Goal: Task Accomplishment & Management: Manage account settings

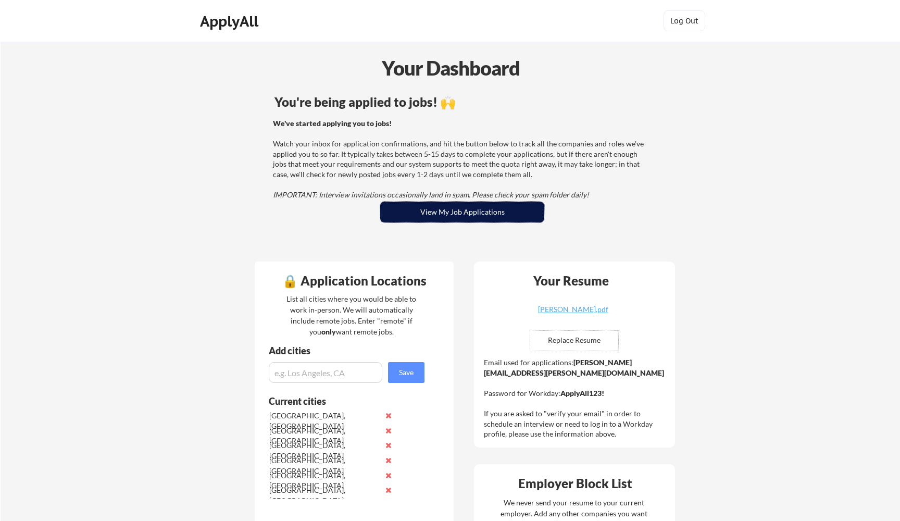
click at [420, 212] on button "View My Job Applications" at bounding box center [462, 212] width 164 height 21
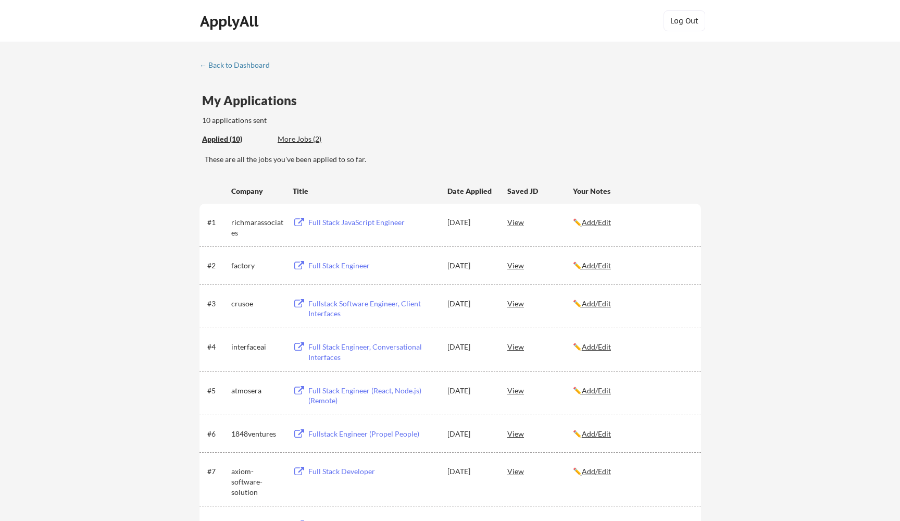
click at [378, 222] on div "Full Stack JavaScript Engineer" at bounding box center [372, 222] width 129 height 10
click at [333, 265] on div "Full Stack Engineer" at bounding box center [372, 265] width 129 height 10
click at [358, 305] on div "Fullstack Software Engineer, Client Interfaces" at bounding box center [372, 308] width 129 height 20
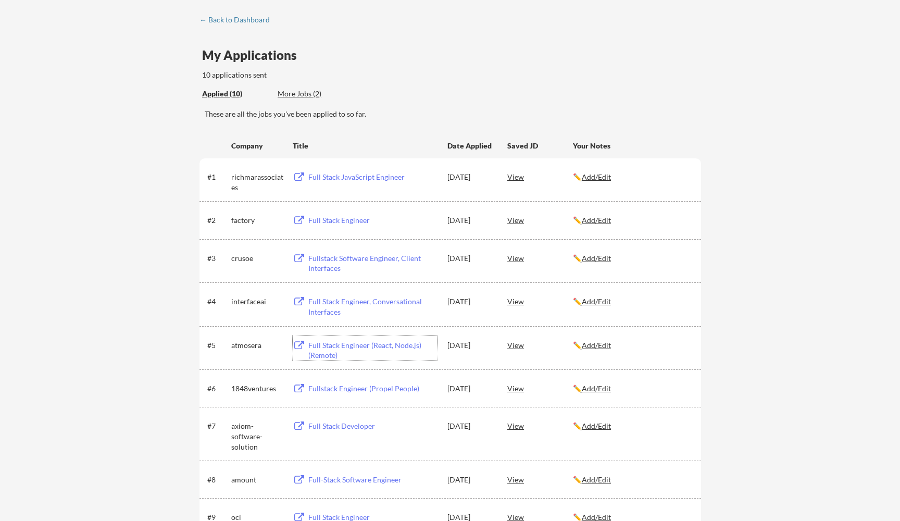
click at [368, 345] on div "Full Stack Engineer (React, Node.js) (Remote)" at bounding box center [372, 350] width 129 height 20
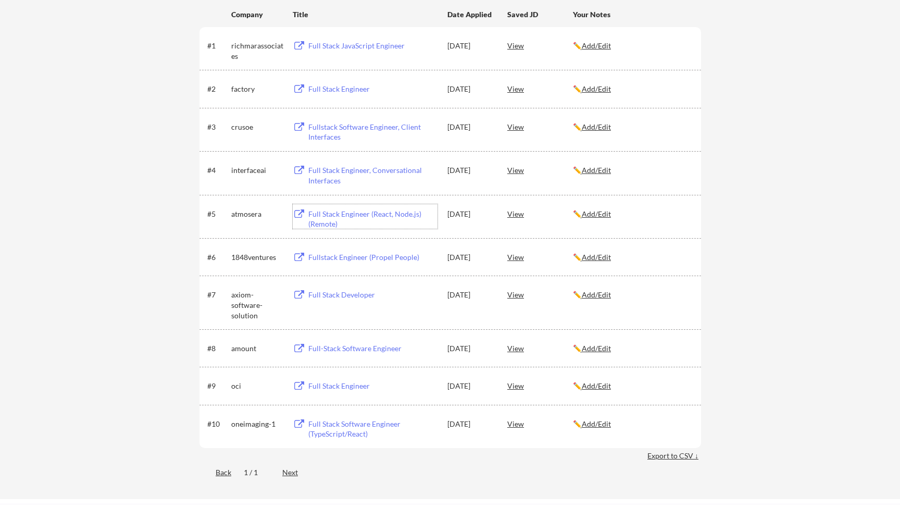
scroll to position [210, 0]
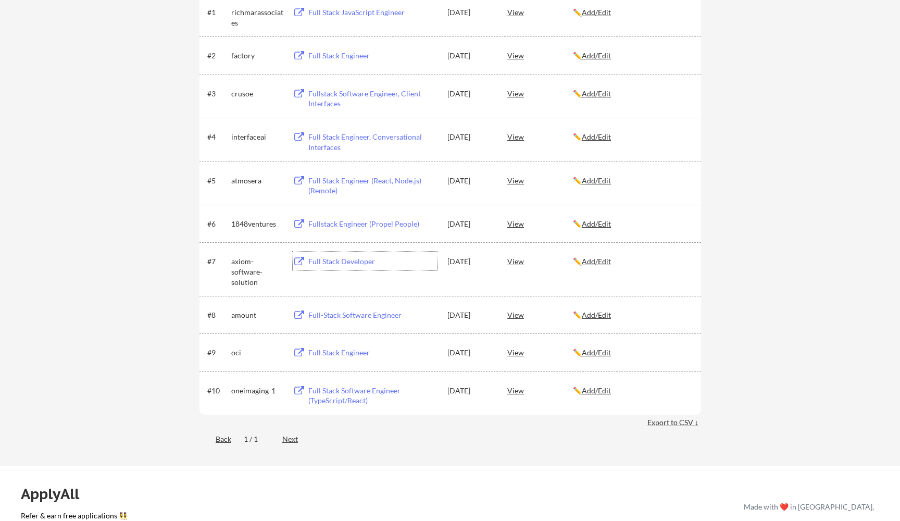
click at [343, 261] on div "Full Stack Developer" at bounding box center [372, 261] width 129 height 10
click at [338, 353] on div "Full Stack Engineer" at bounding box center [372, 352] width 129 height 10
click at [369, 392] on div "Full Stack Software Engineer (TypeScript/React)" at bounding box center [372, 395] width 129 height 20
click at [327, 393] on div "Full Stack Software Engineer (TypeScript/React)" at bounding box center [372, 395] width 129 height 20
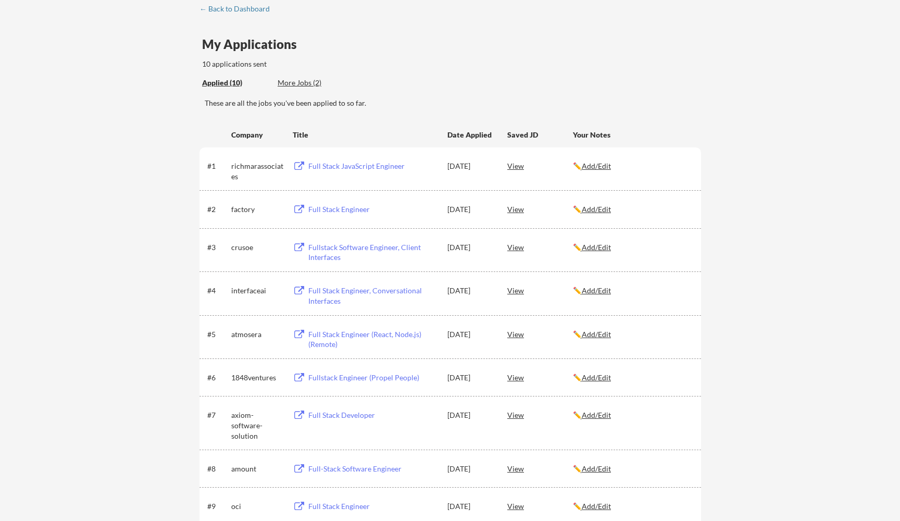
scroll to position [21, 0]
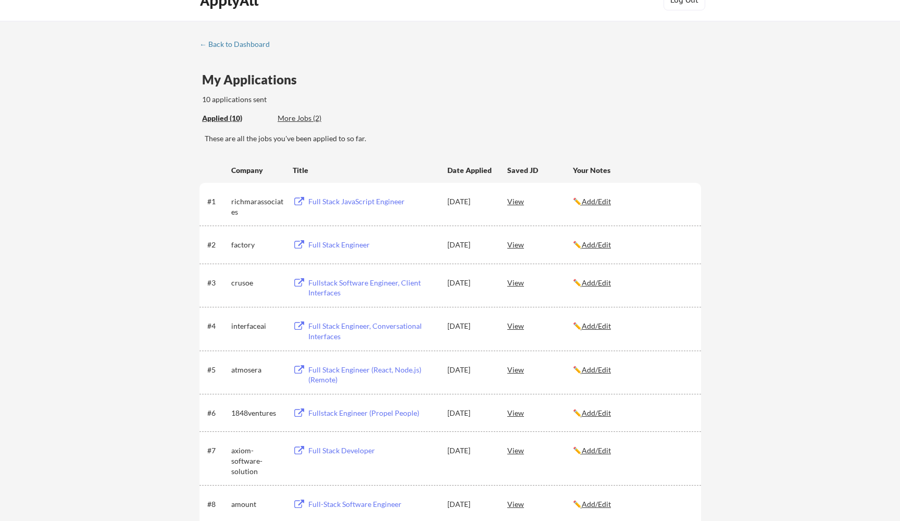
click at [326, 413] on div "Fullstack Engineer (Propel People)" at bounding box center [372, 413] width 129 height 10
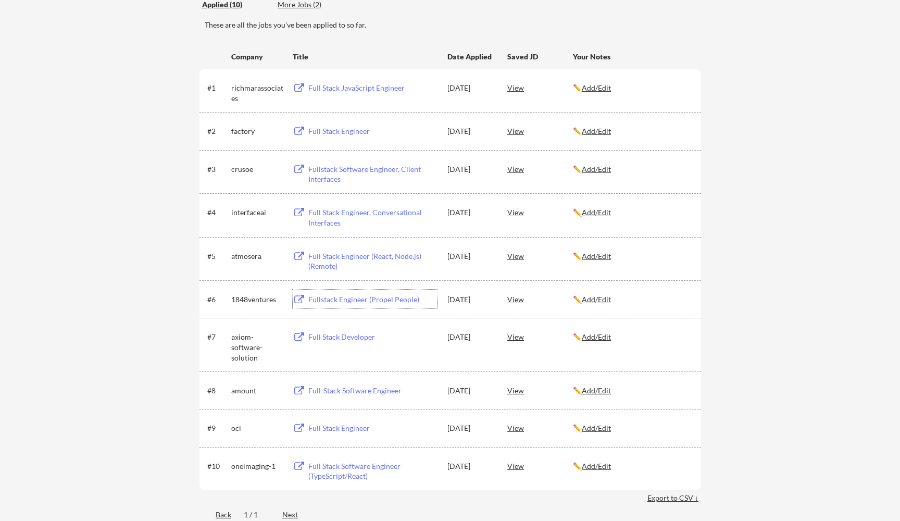
scroll to position [211, 0]
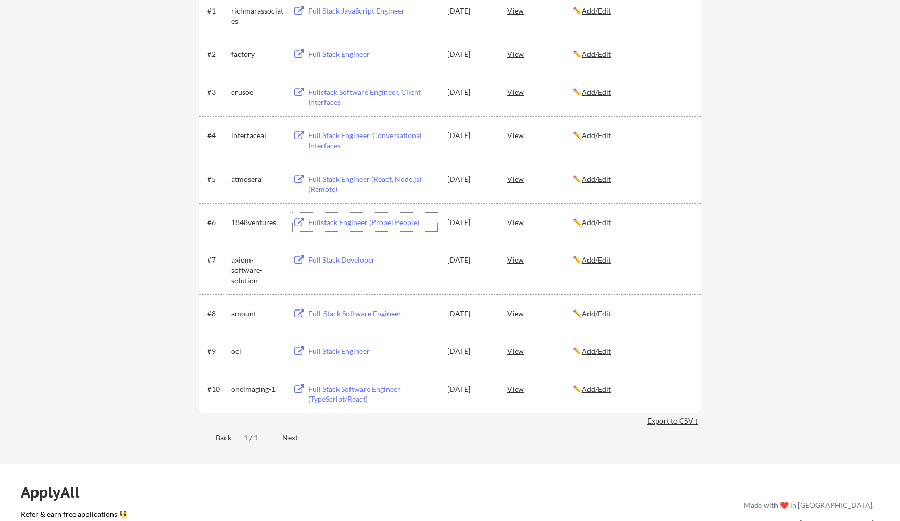
click at [359, 319] on div "Full-Stack Software Engineer" at bounding box center [372, 313] width 132 height 19
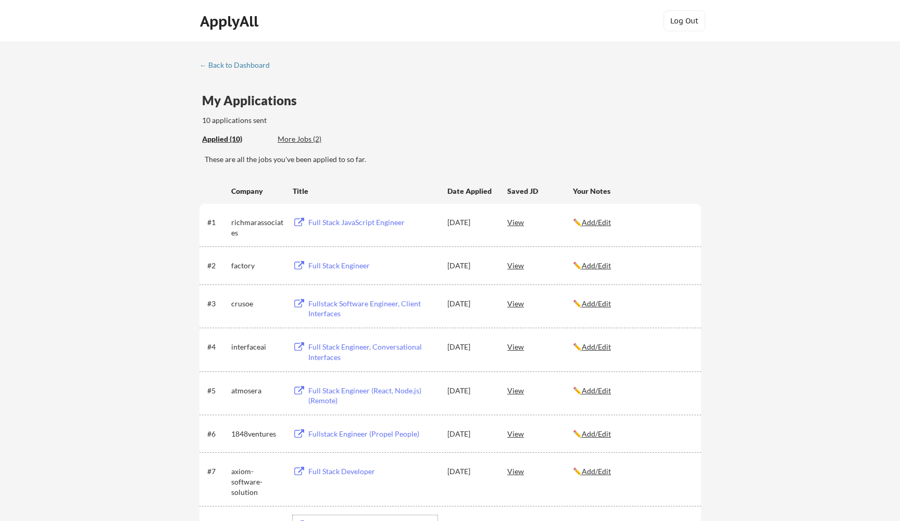
scroll to position [0, 0]
click at [761, 136] on div "← Back to Dashboard My Applications 10 applications sent Applied (10) More Jobs…" at bounding box center [450, 359] width 900 height 634
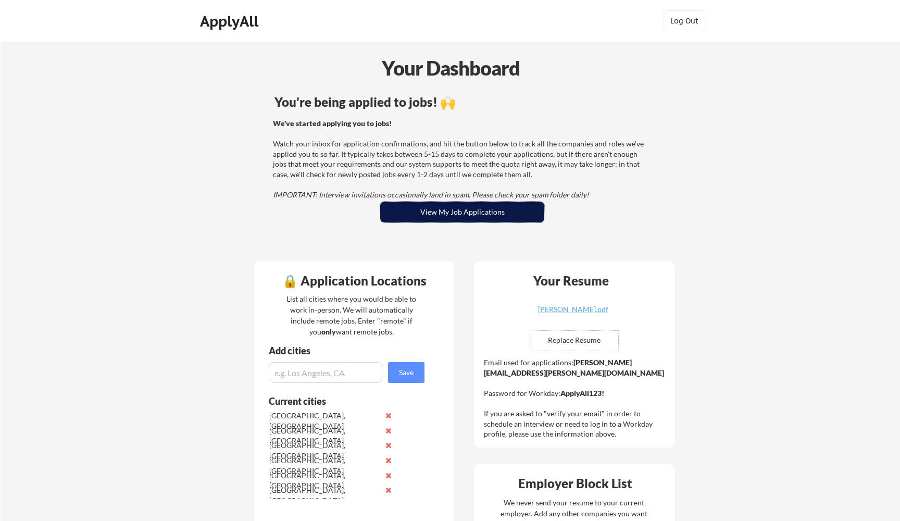
click at [472, 205] on button "View My Job Applications" at bounding box center [462, 212] width 164 height 21
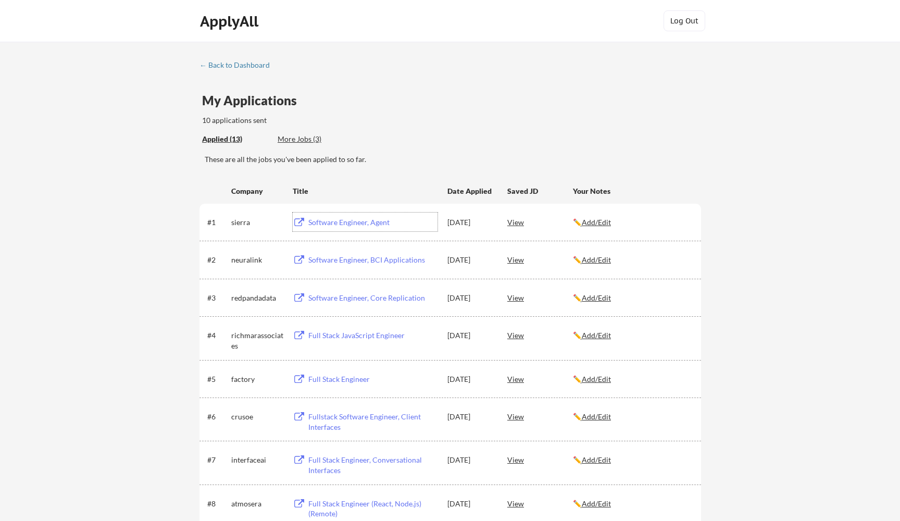
click at [341, 221] on div "Software Engineer, Agent" at bounding box center [372, 222] width 129 height 10
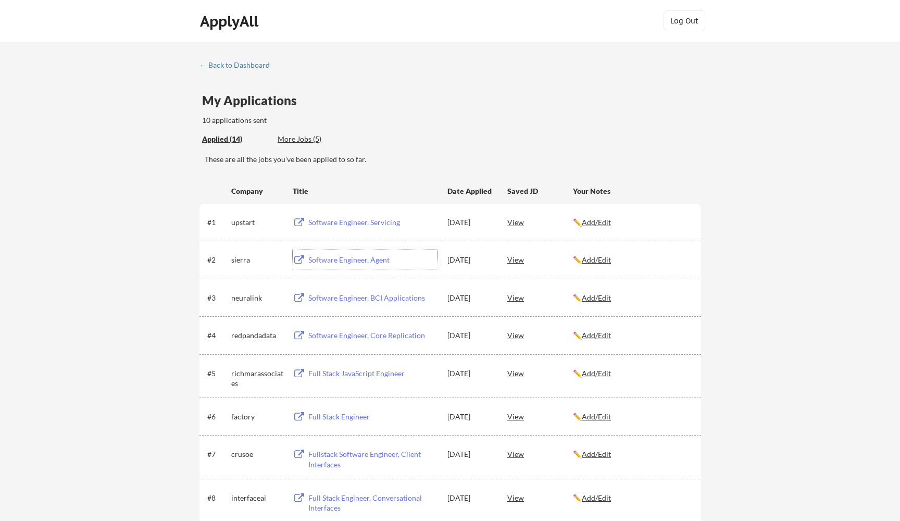
click at [348, 260] on div "Software Engineer, Agent" at bounding box center [372, 260] width 129 height 10
click at [331, 218] on div "Software Engineer, Servicing" at bounding box center [372, 222] width 129 height 10
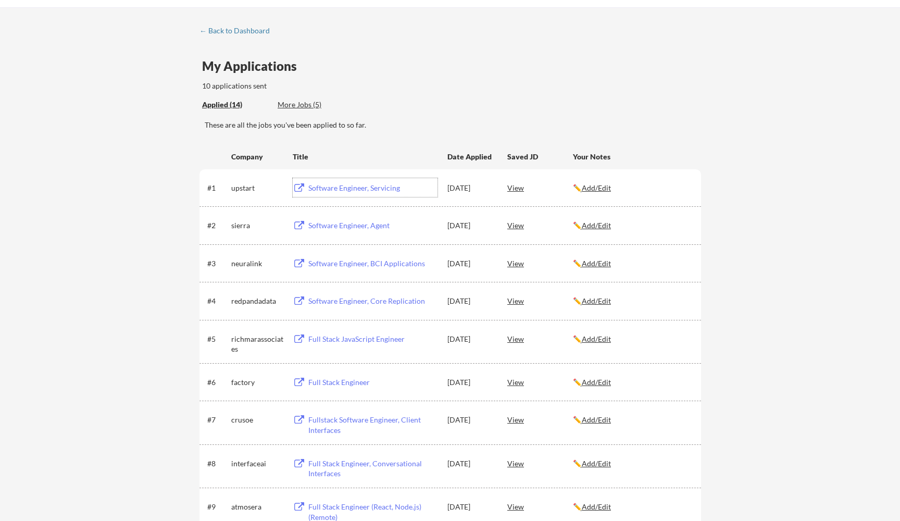
scroll to position [37, 0]
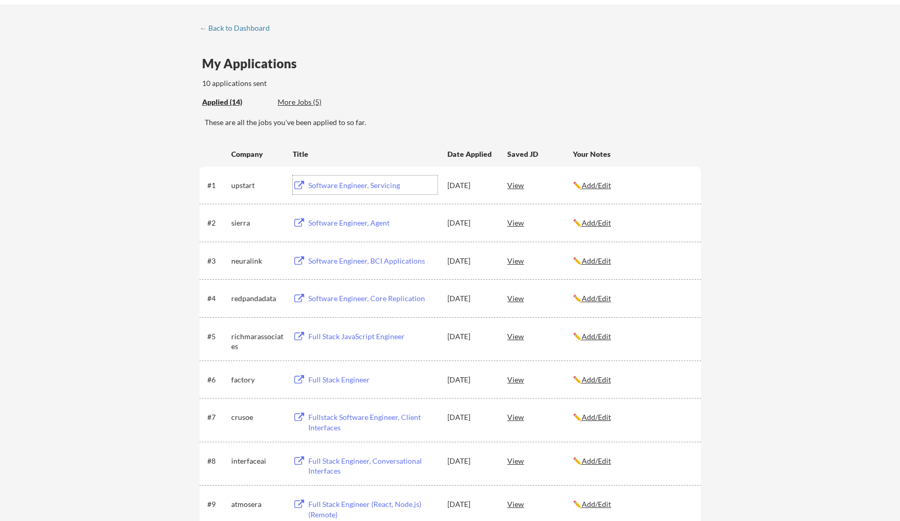
click at [381, 298] on div "Software Engineer, Core Replication" at bounding box center [372, 298] width 129 height 10
click at [348, 338] on div "Full Stack JavaScript Engineer" at bounding box center [372, 336] width 129 height 10
